Goal: Navigation & Orientation: Find specific page/section

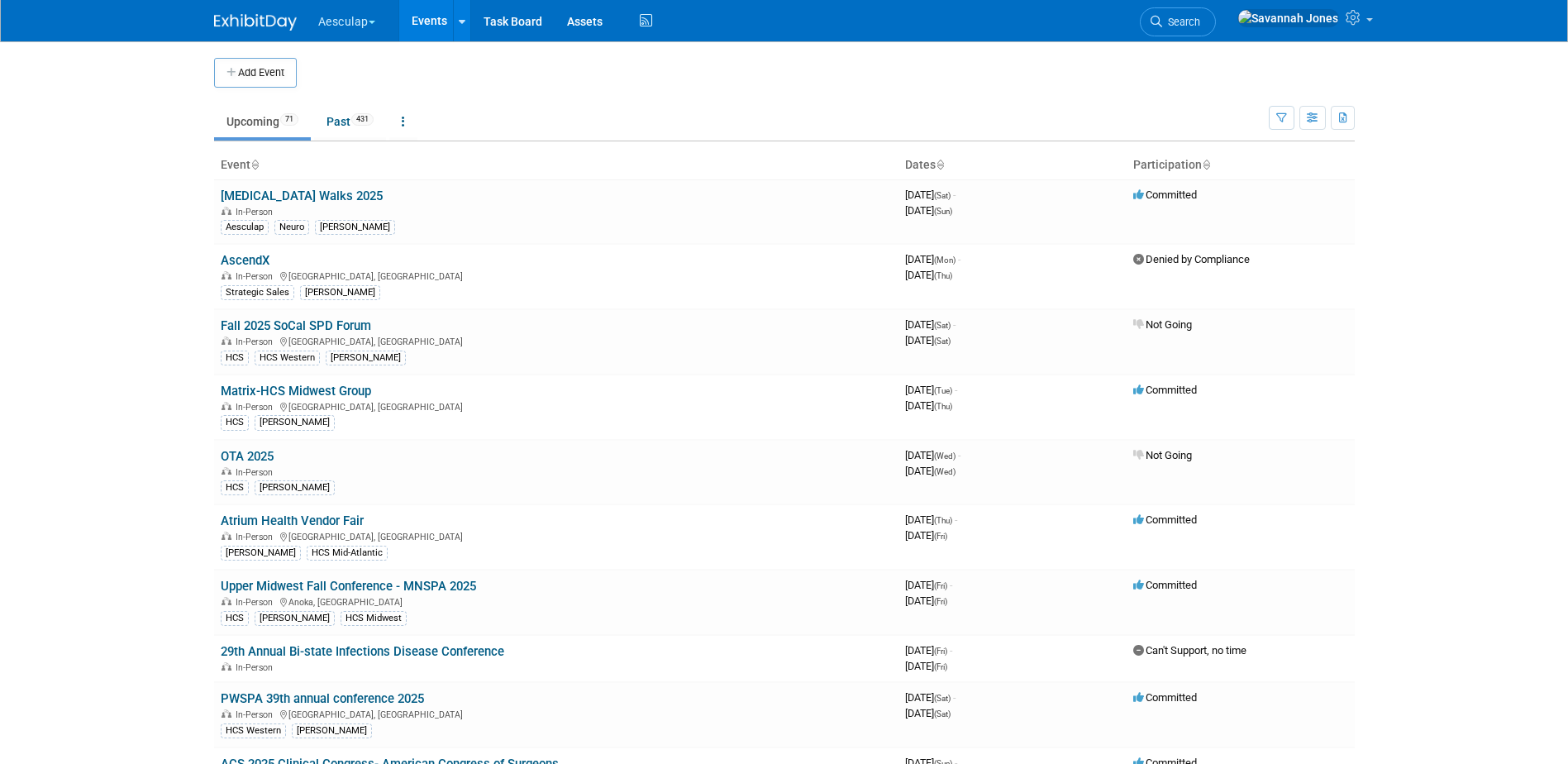
click at [352, 30] on button "Aesculap" at bounding box center [356, 18] width 79 height 36
click at [380, 148] on link "[PERSON_NAME]" at bounding box center [376, 147] width 119 height 23
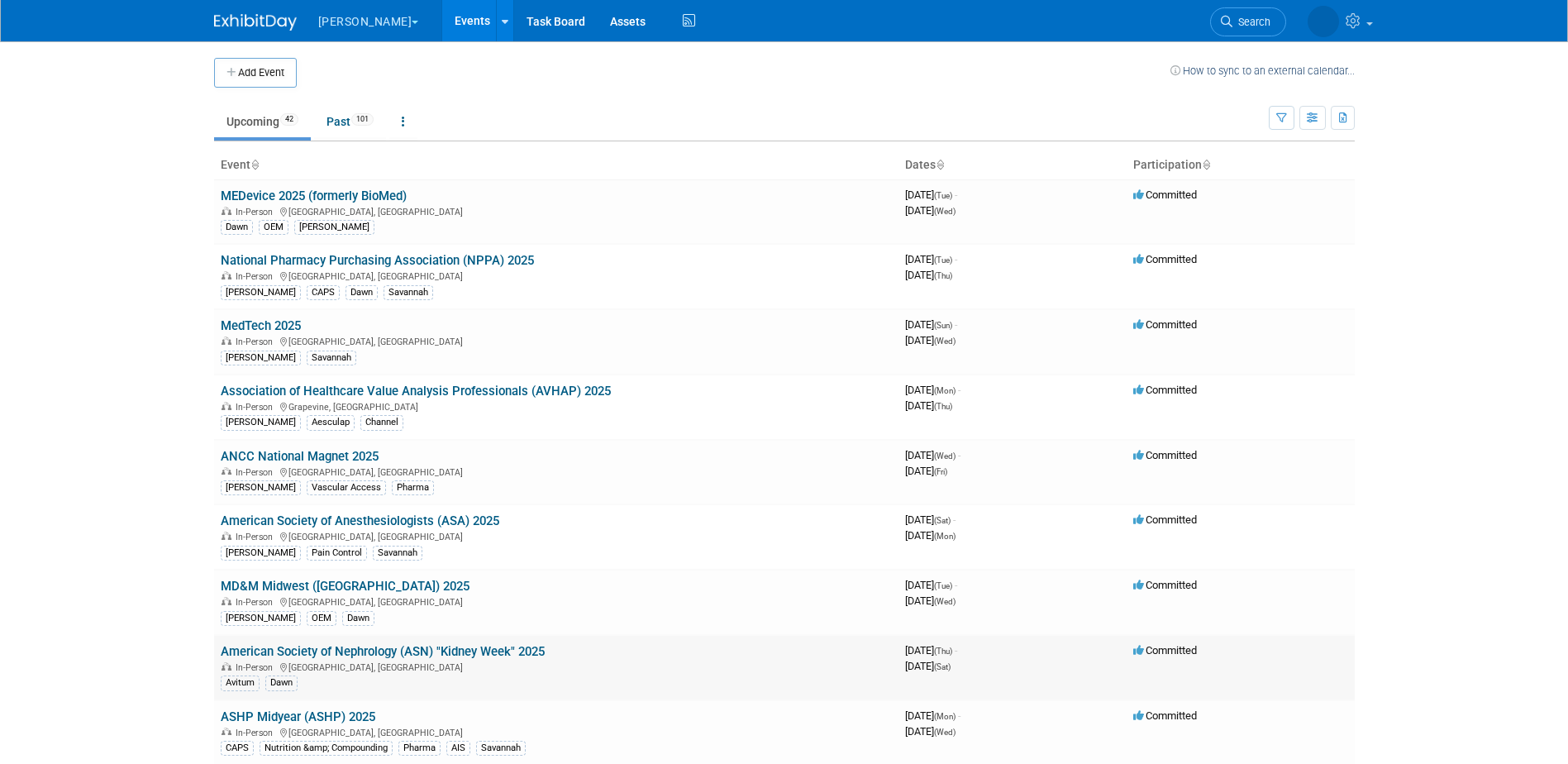
click at [525, 646] on link "American Society of Nephrology (ASN) "Kidney Week" 2025" at bounding box center [382, 652] width 324 height 15
